Goal: Communication & Community: Answer question/provide support

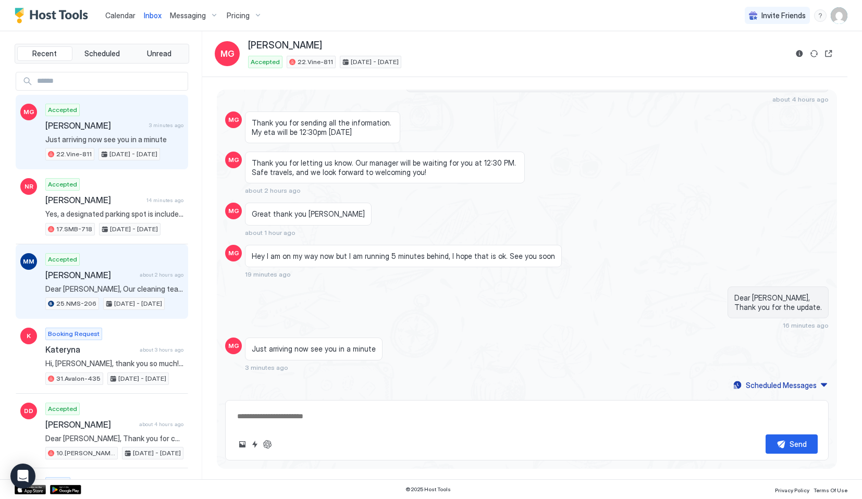
scroll to position [1763, 0]
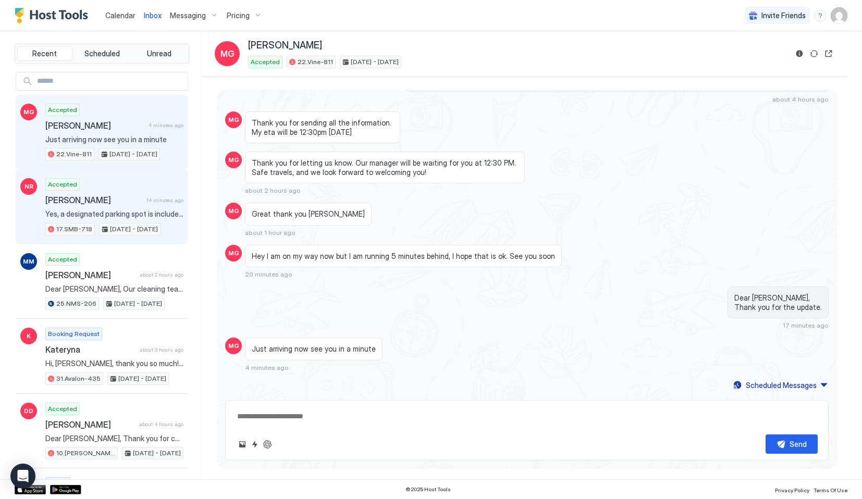
click at [113, 200] on span "[PERSON_NAME]" at bounding box center [93, 200] width 97 height 10
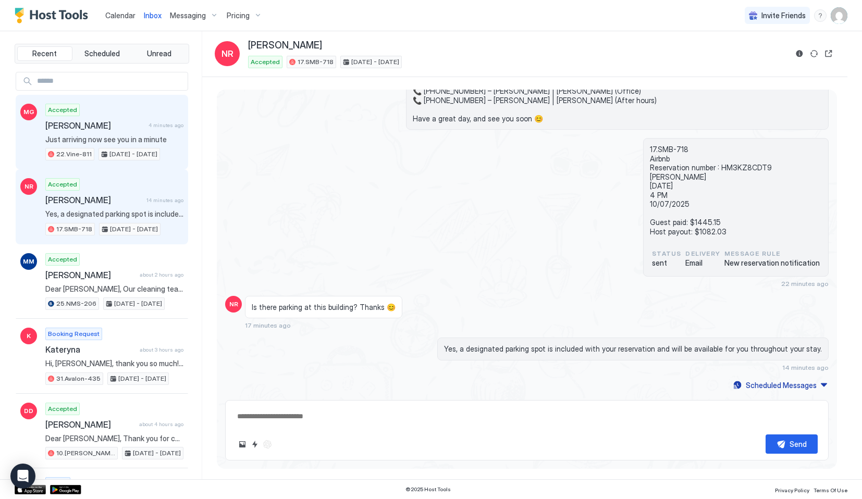
click at [97, 147] on div "Accepted [PERSON_NAME] 4 minutes ago Just arriving now see you in a minute 22.V…" at bounding box center [114, 132] width 138 height 57
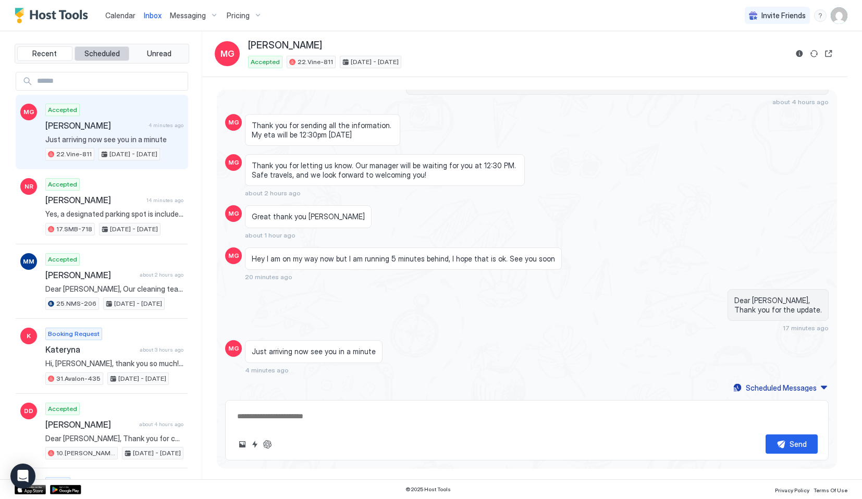
scroll to position [1763, 0]
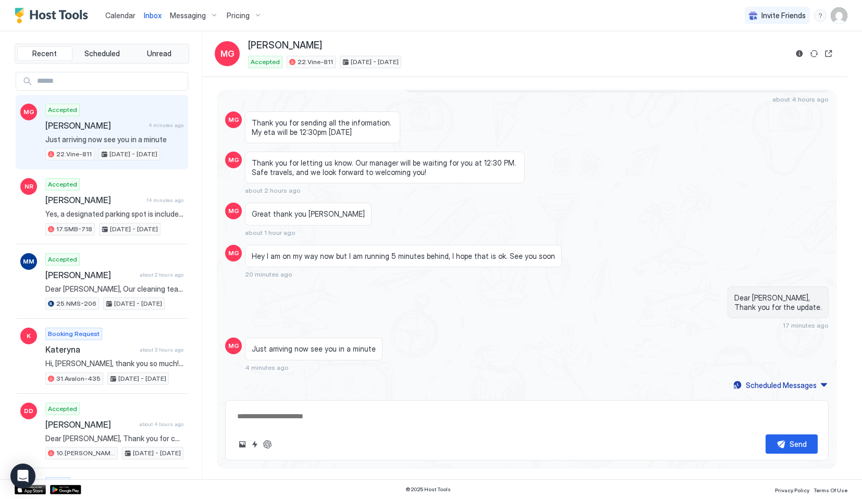
click at [112, 17] on span "Calendar" at bounding box center [120, 15] width 30 height 9
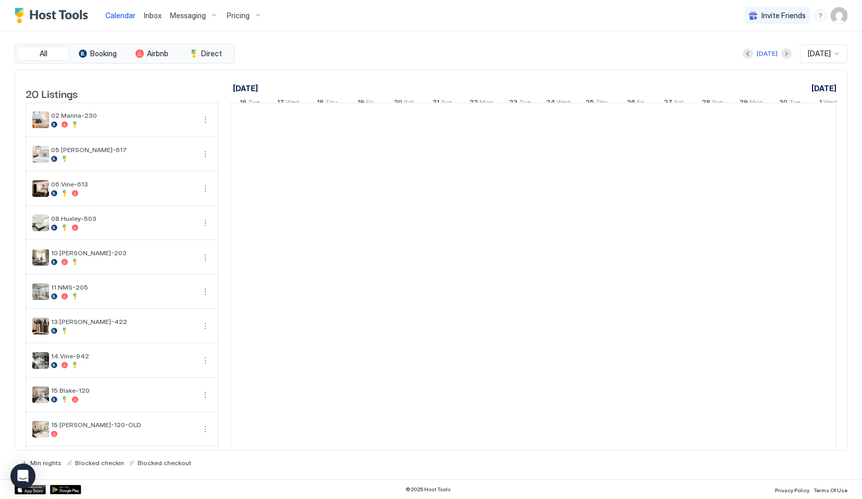
scroll to position [0, 579]
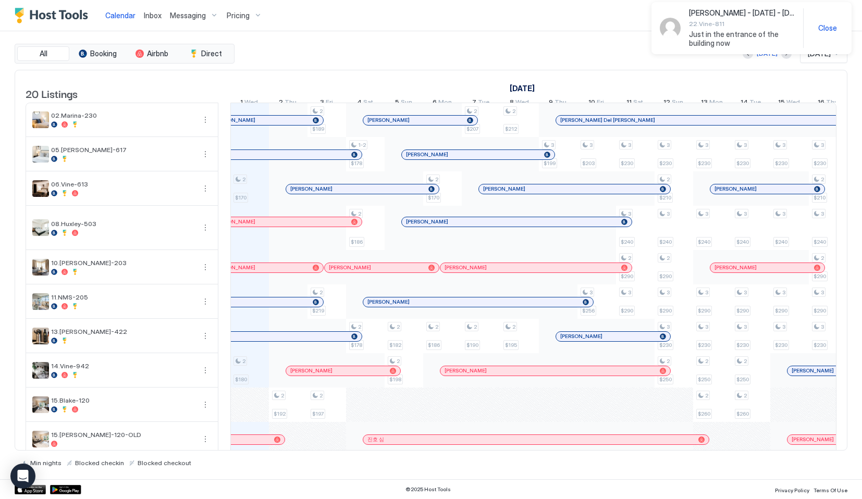
drag, startPoint x: 689, startPoint y: 33, endPoint x: 747, endPoint y: 43, distance: 59.2
click at [748, 44] on div "[PERSON_NAME] - [DATE] - [DATE] 22.Vine-811 Just in the entrance of the buildin…" at bounding box center [727, 28] width 135 height 40
copy span "Just in the entrance of the building now"
click at [158, 15] on span "Inbox" at bounding box center [153, 15] width 18 height 9
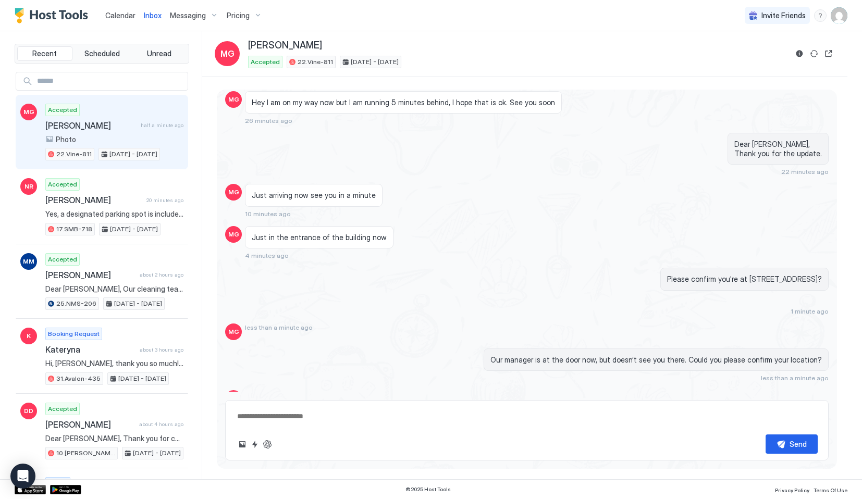
scroll to position [1988, 0]
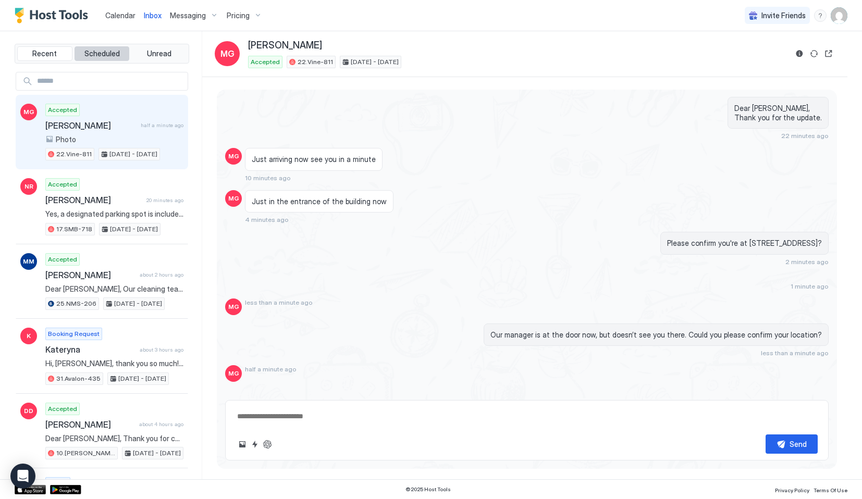
click at [97, 46] on button "Scheduled" at bounding box center [102, 53] width 55 height 15
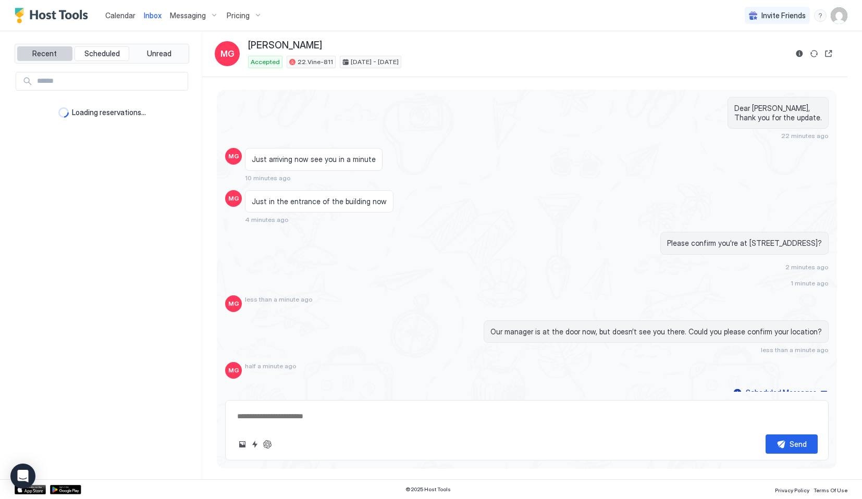
click at [53, 49] on span "Recent" at bounding box center [44, 53] width 24 height 9
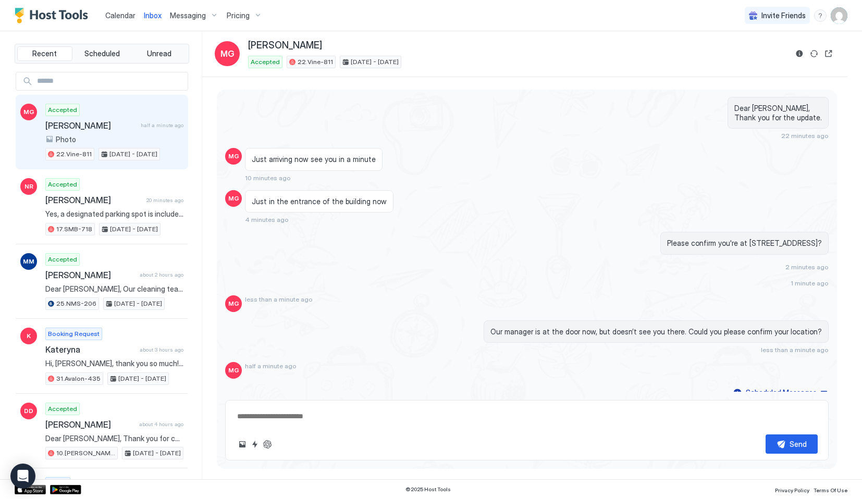
click at [123, 14] on span "Calendar" at bounding box center [120, 15] width 30 height 9
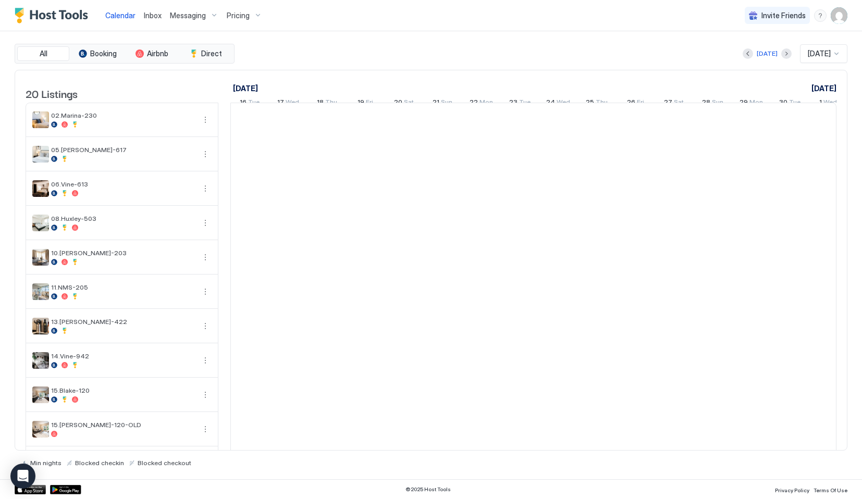
scroll to position [0, 579]
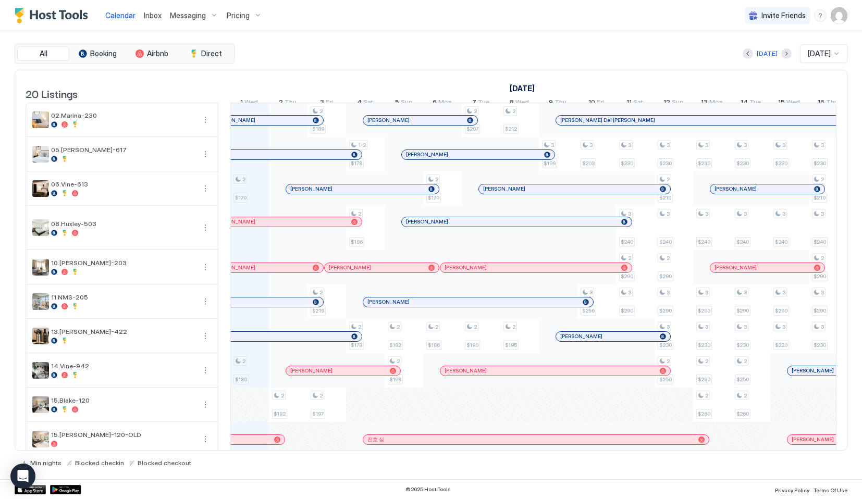
click at [151, 15] on span "Inbox" at bounding box center [153, 15] width 18 height 9
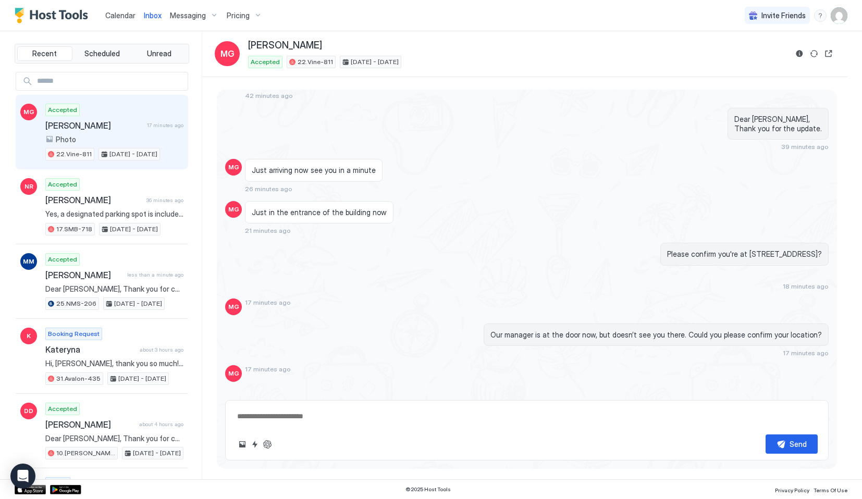
scroll to position [2171, 0]
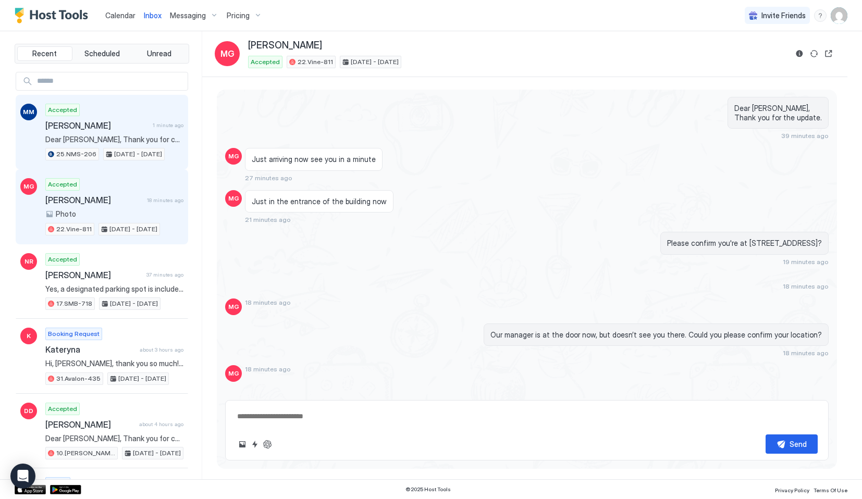
click at [105, 131] on div "Accepted [PERSON_NAME] 1 minute ago Dear [PERSON_NAME], Thank you for choosing …" at bounding box center [114, 132] width 138 height 57
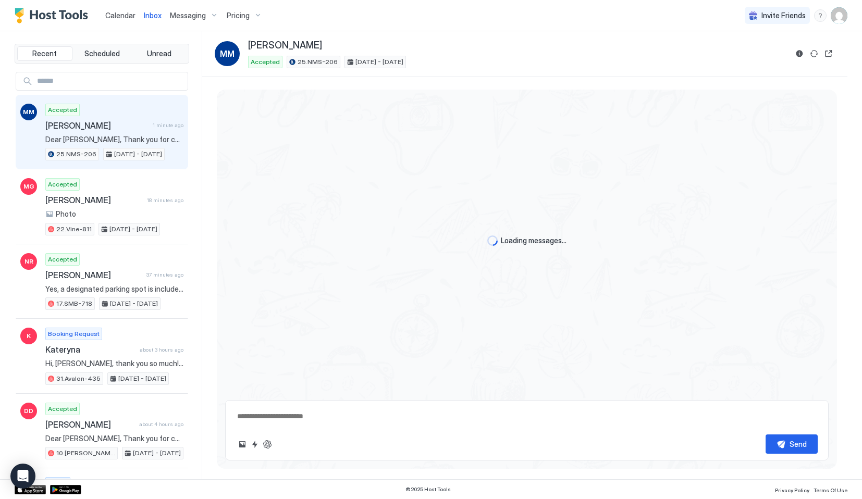
scroll to position [2004, 0]
type textarea "*"
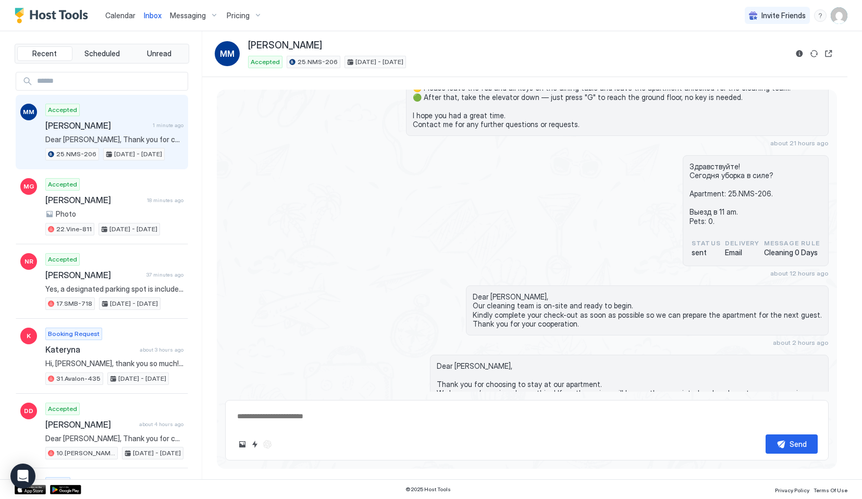
scroll to position [2271, 0]
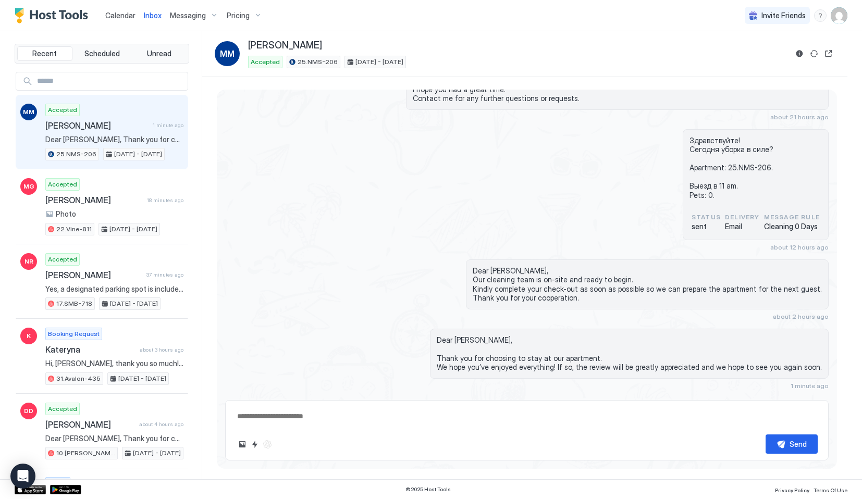
click at [106, 9] on div "Calendar" at bounding box center [120, 15] width 39 height 19
click at [119, 16] on span "Calendar" at bounding box center [120, 15] width 30 height 9
